Goal: Task Accomplishment & Management: Complete application form

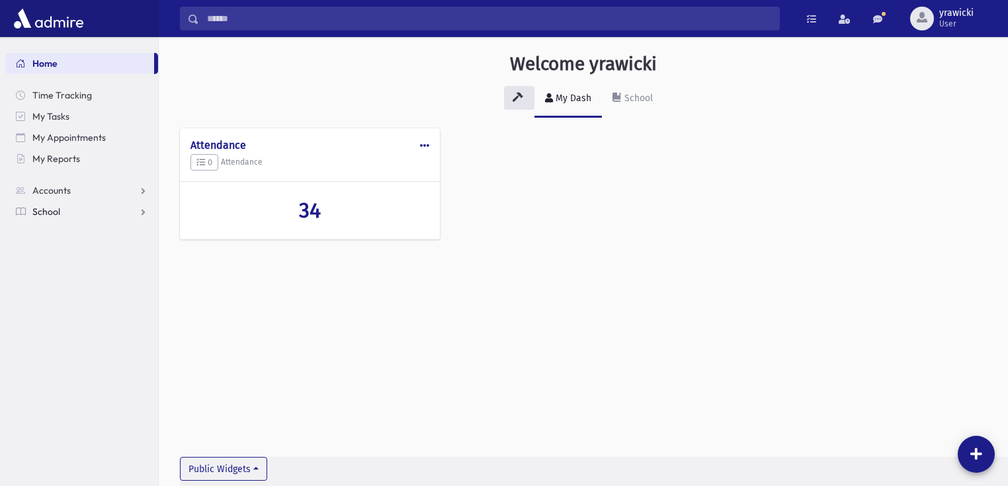
click at [47, 209] on span "School" at bounding box center [46, 212] width 28 height 12
click at [58, 249] on span "Attendance" at bounding box center [64, 254] width 49 height 12
click at [58, 278] on span "Entry" at bounding box center [61, 275] width 22 height 12
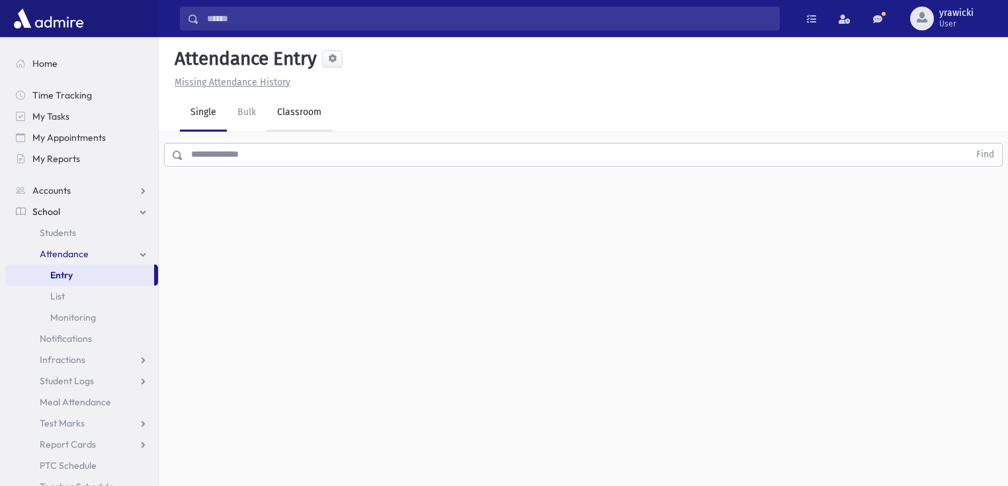
click at [301, 108] on link "Classroom" at bounding box center [299, 113] width 65 height 37
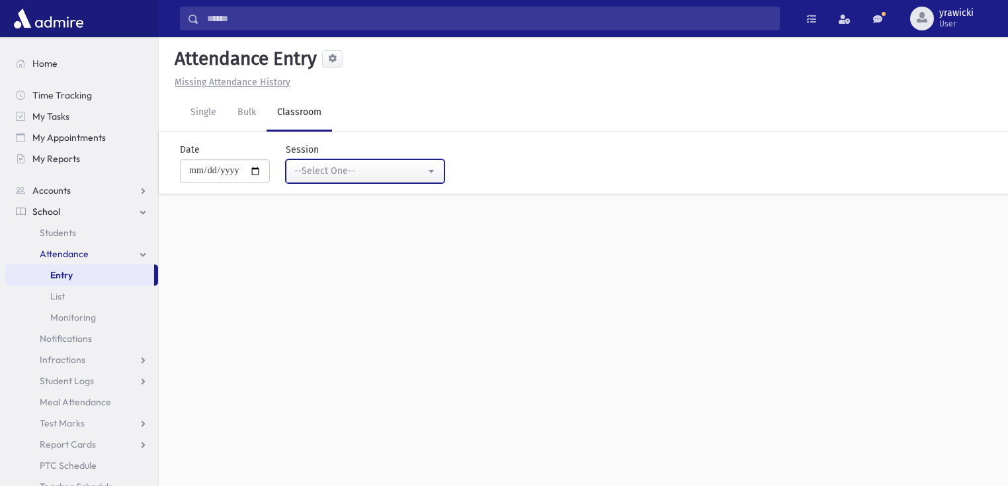
click at [382, 175] on div "--Select One--" at bounding box center [359, 171] width 131 height 14
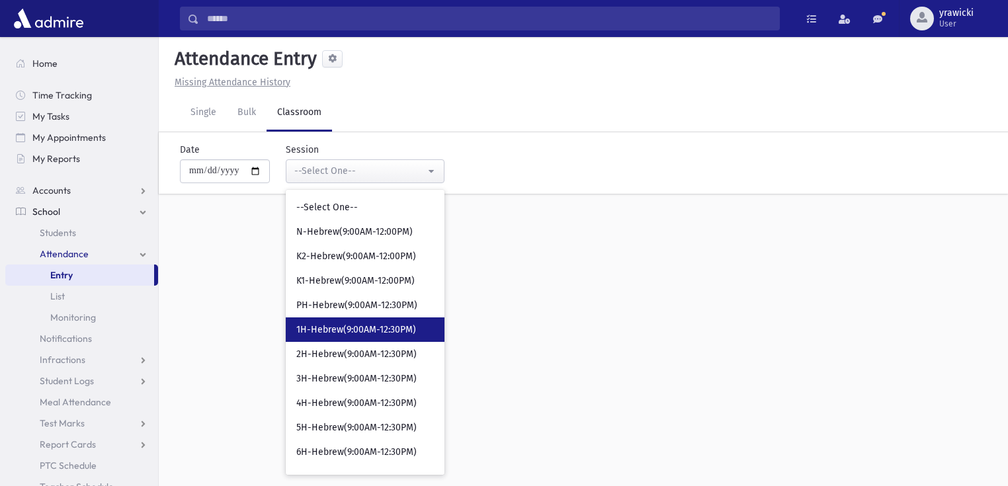
click at [394, 328] on span "1H-Hebrew(9:00AM-12:30PM)" at bounding box center [356, 329] width 120 height 13
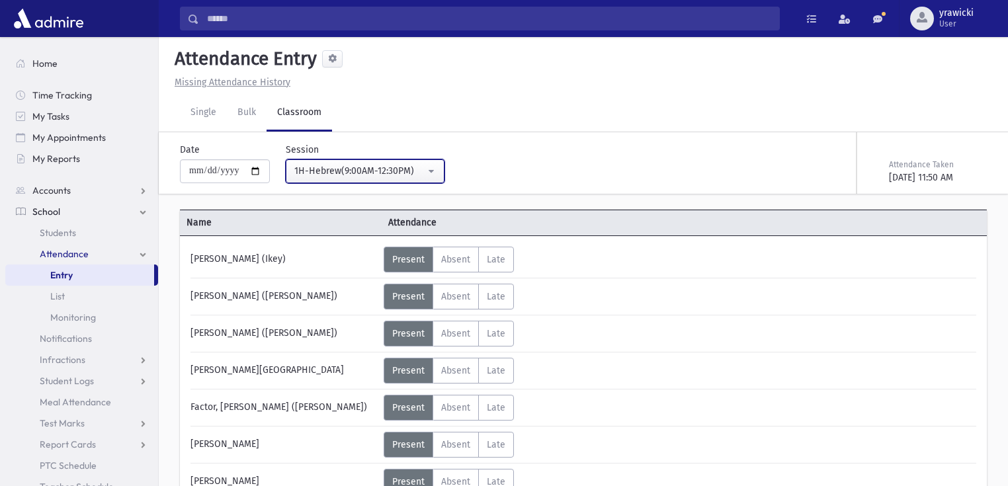
click at [403, 168] on div "1H-Hebrew(9:00AM-12:30PM)" at bounding box center [359, 171] width 131 height 14
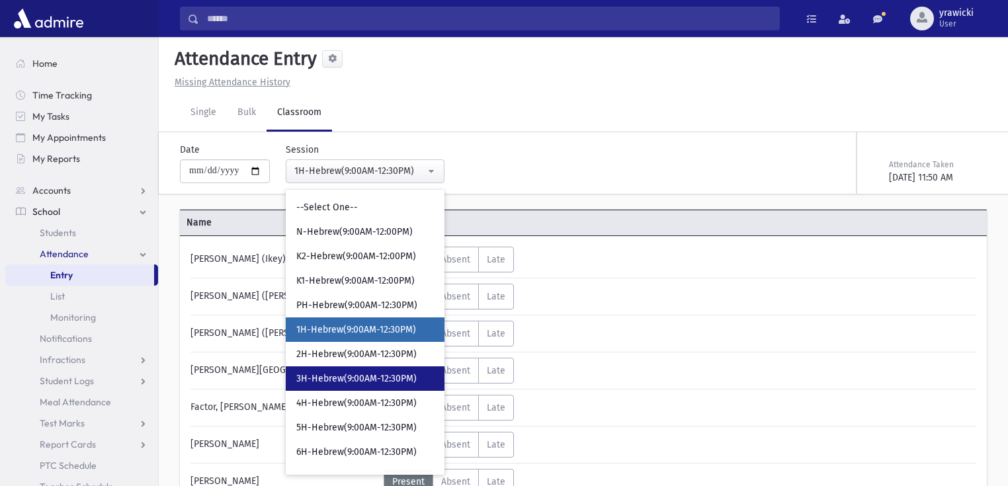
click at [392, 384] on span "3H-Hebrew(9:00AM-12:30PM)" at bounding box center [356, 378] width 120 height 13
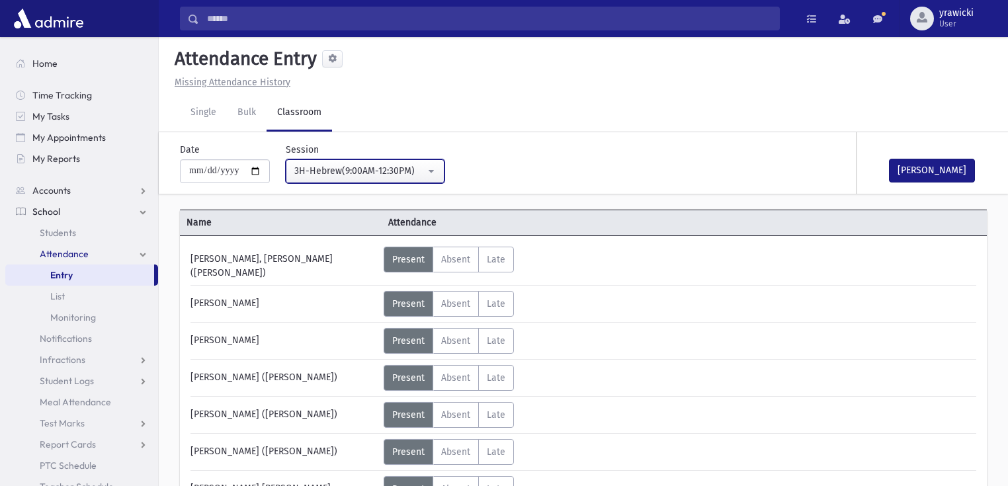
click at [406, 172] on div "3H-Hebrew(9:00AM-12:30PM)" at bounding box center [359, 171] width 131 height 14
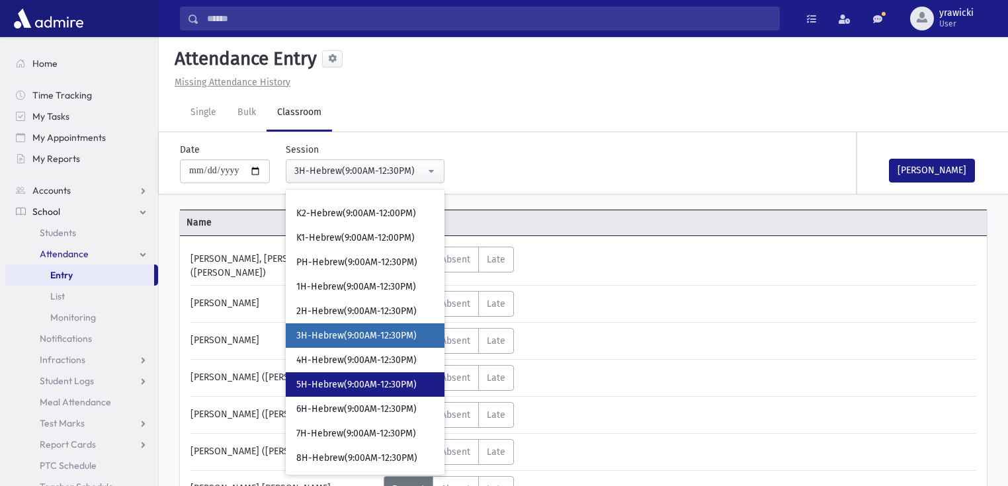
click at [373, 383] on span "5H-Hebrew(9:00AM-12:30PM)" at bounding box center [356, 384] width 120 height 13
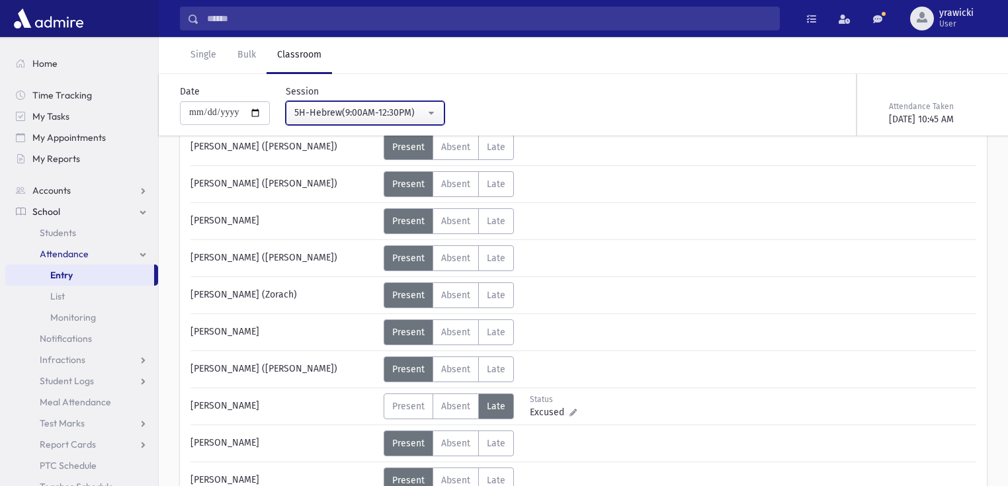
scroll to position [688, 0]
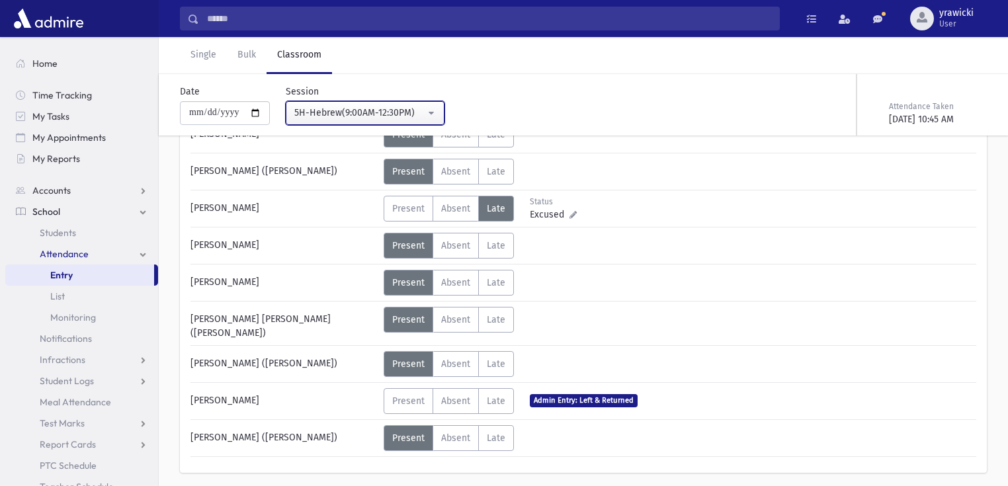
click at [388, 111] on div "5H-Hebrew(9:00AM-12:30PM)" at bounding box center [359, 113] width 131 height 14
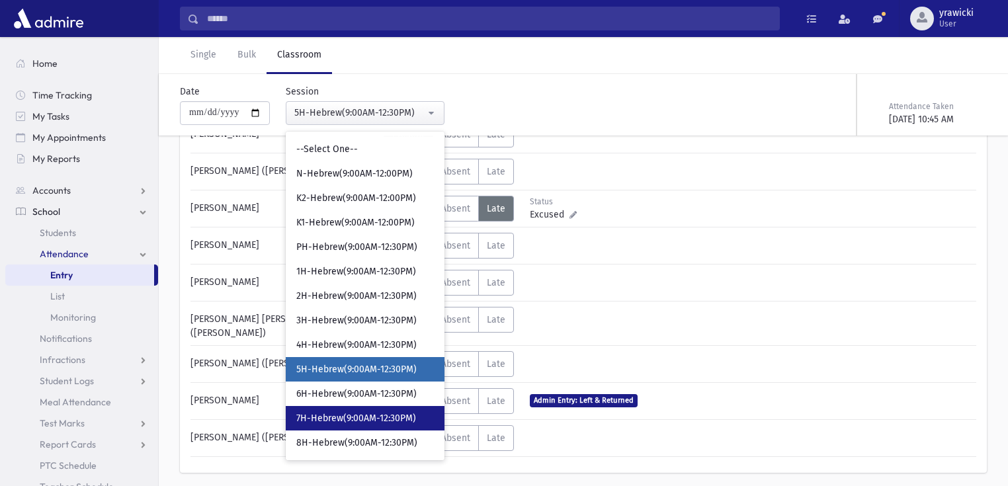
click at [344, 423] on span "7H-Hebrew(9:00AM-12:30PM)" at bounding box center [356, 418] width 120 height 13
select select "****"
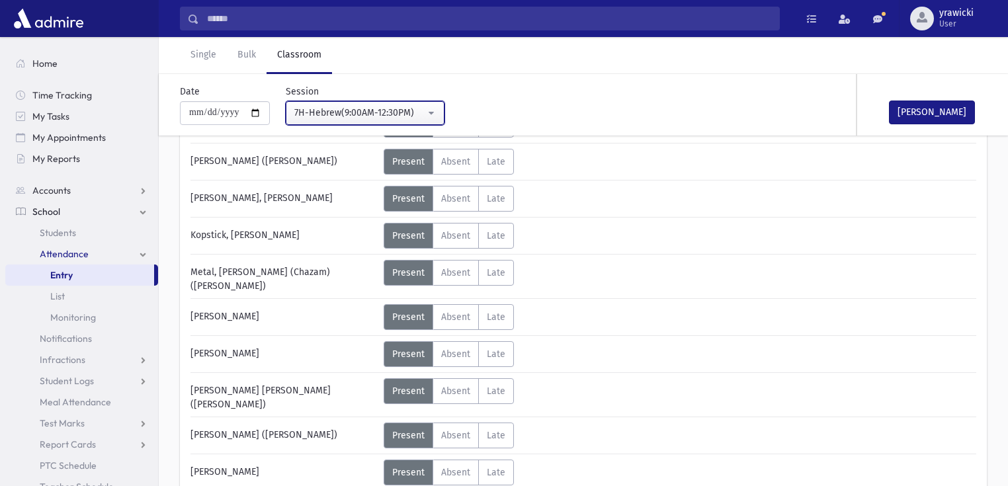
scroll to position [370, 0]
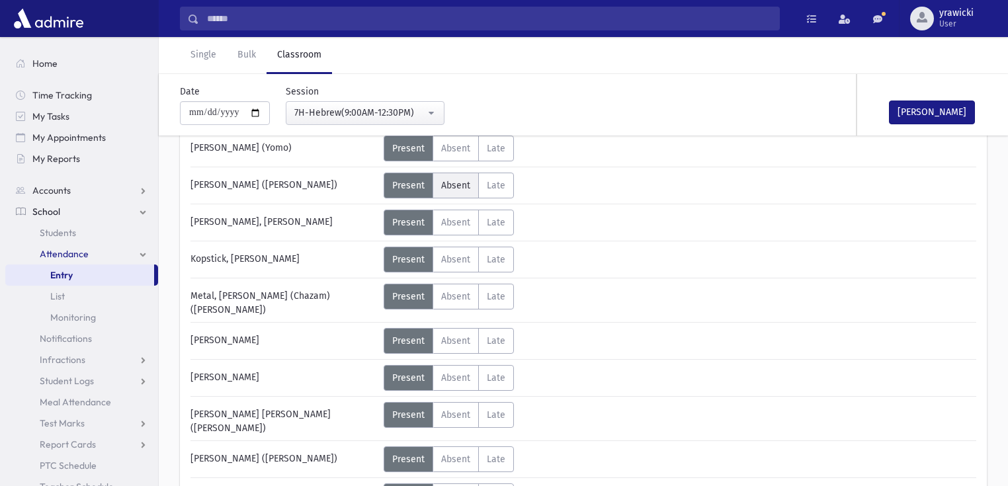
click at [452, 186] on span "Absent" at bounding box center [455, 185] width 29 height 11
click at [412, 185] on span "Present" at bounding box center [408, 185] width 32 height 11
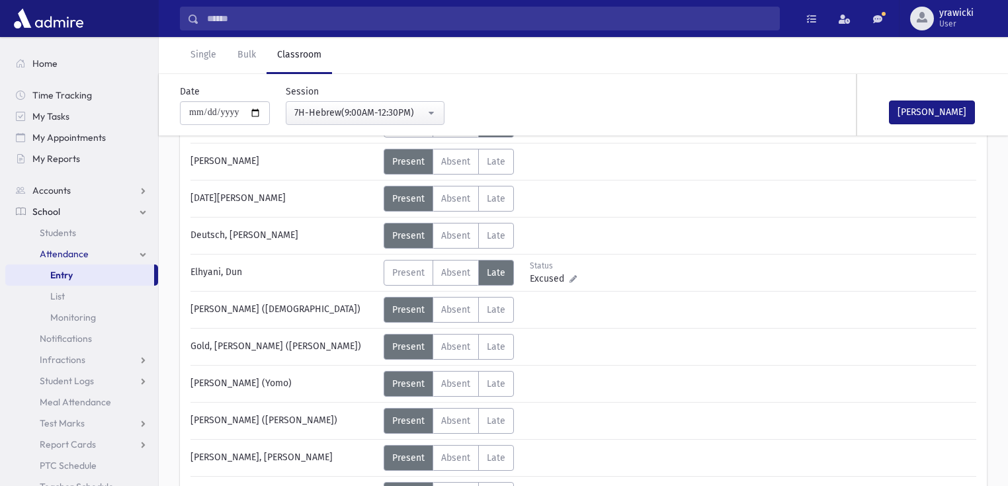
scroll to position [265, 0]
